Goal: Information Seeking & Learning: Find specific page/section

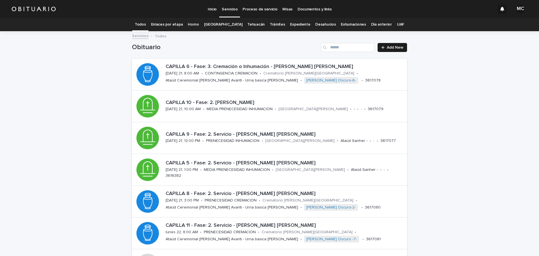
click at [294, 24] on link "Expediente" at bounding box center [300, 24] width 20 height 13
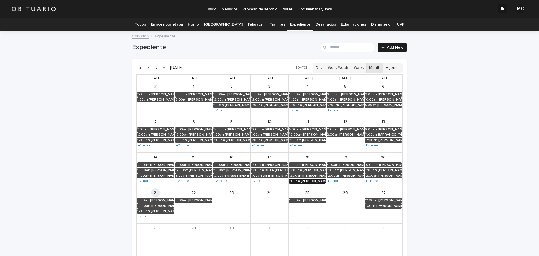
click at [301, 181] on div "[PERSON_NAME] DEL REFUGIO" at bounding box center [313, 181] width 25 height 4
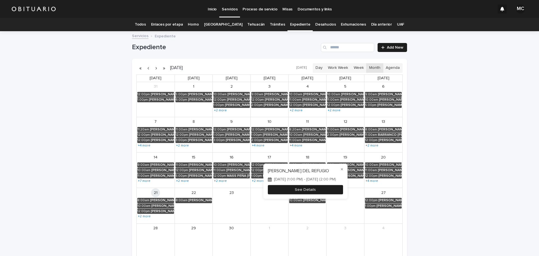
click at [302, 192] on button "See Details" at bounding box center [305, 189] width 75 height 9
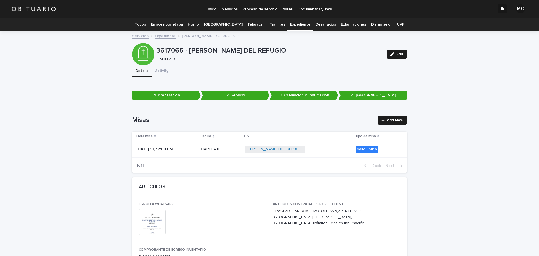
click at [165, 35] on link "Expediente" at bounding box center [165, 35] width 21 height 6
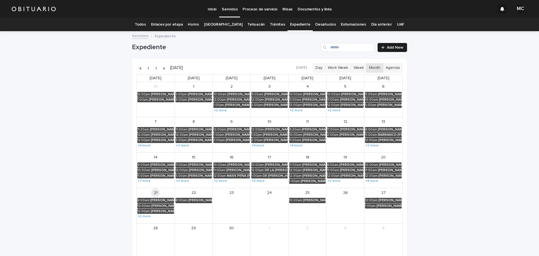
click at [220, 26] on link "[GEOGRAPHIC_DATA]" at bounding box center [223, 24] width 38 height 13
